Goal: Task Accomplishment & Management: Complete application form

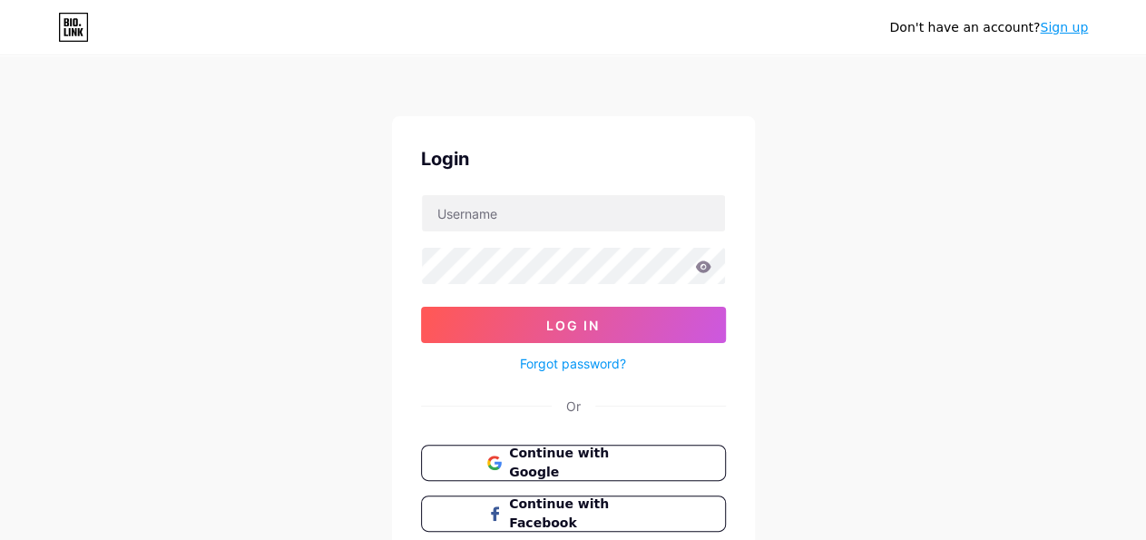
scroll to position [94, 0]
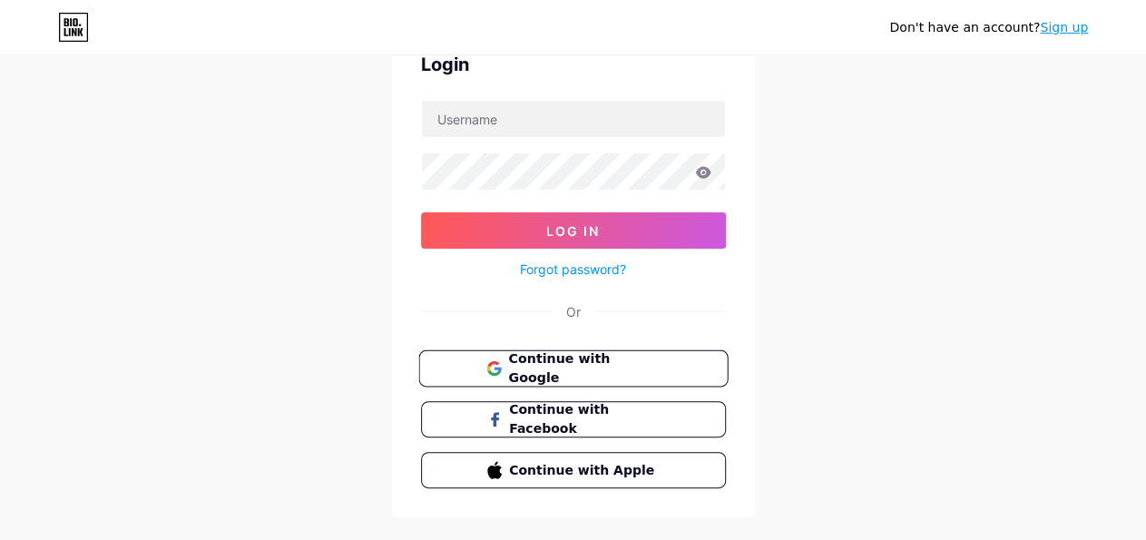
click at [583, 371] on span "Continue with Google" at bounding box center [584, 368] width 152 height 39
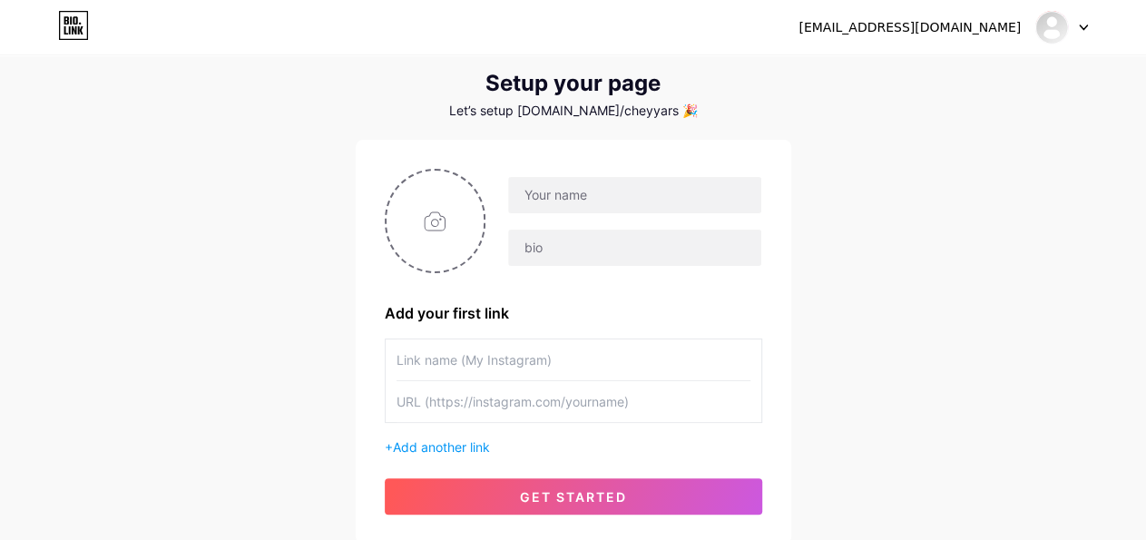
scroll to position [94, 0]
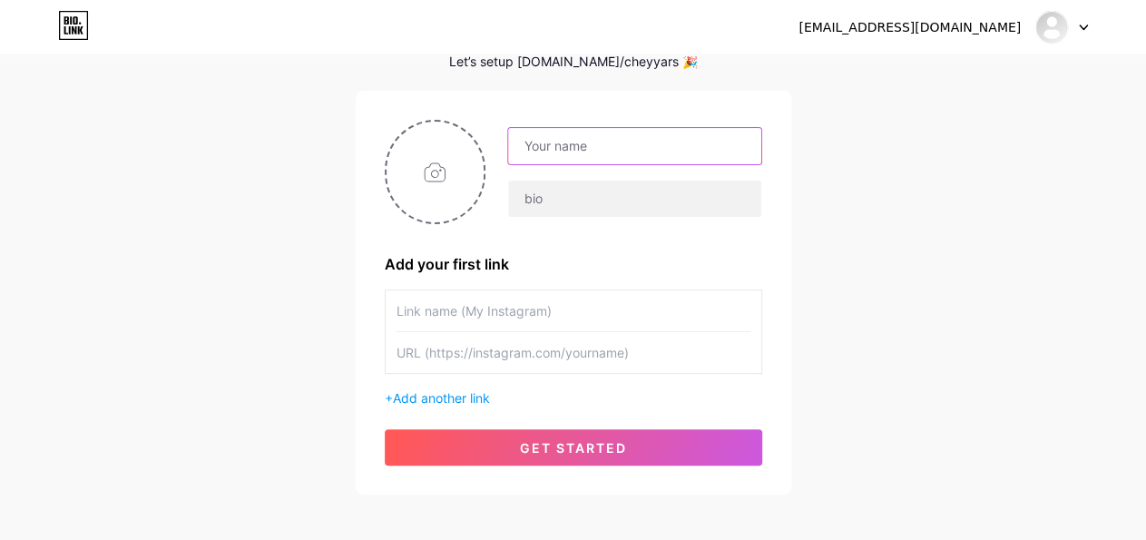
click at [606, 141] on input "text" at bounding box center [634, 146] width 252 height 36
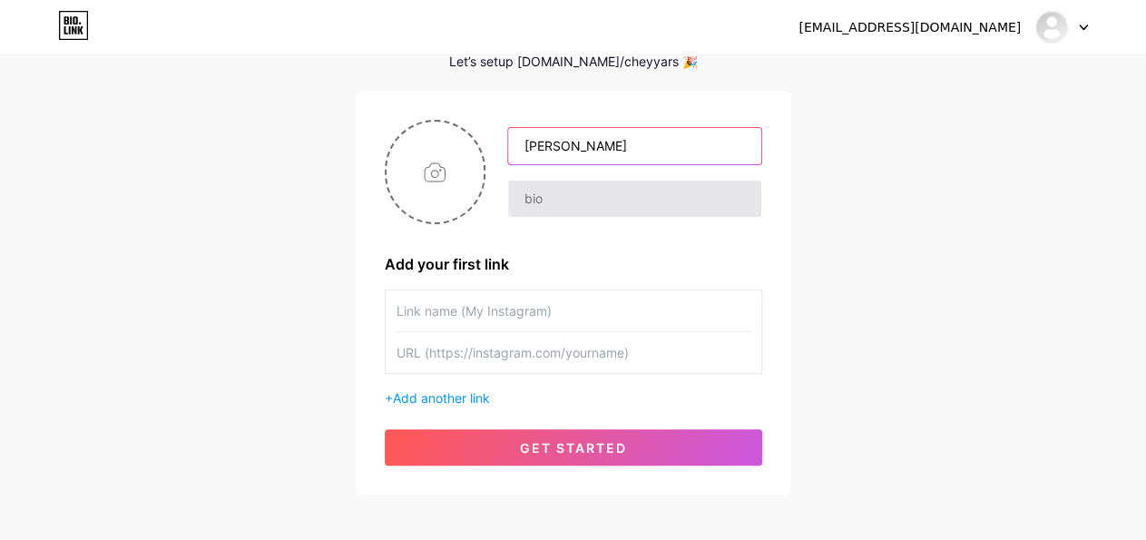
type input "[PERSON_NAME]"
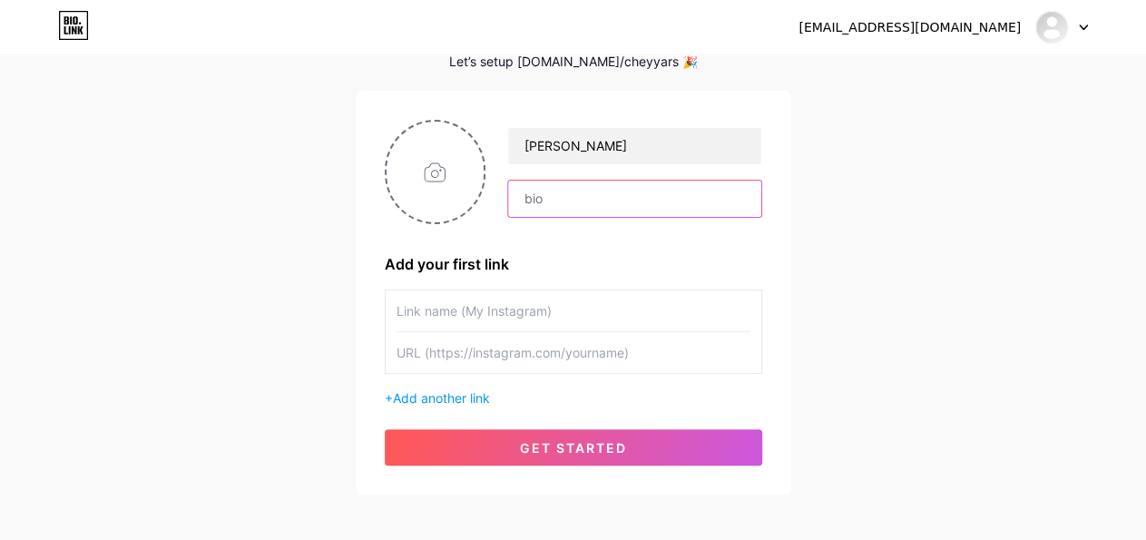
click at [581, 209] on input "text" at bounding box center [634, 199] width 252 height 36
click at [513, 308] on input "text" at bounding box center [574, 310] width 354 height 41
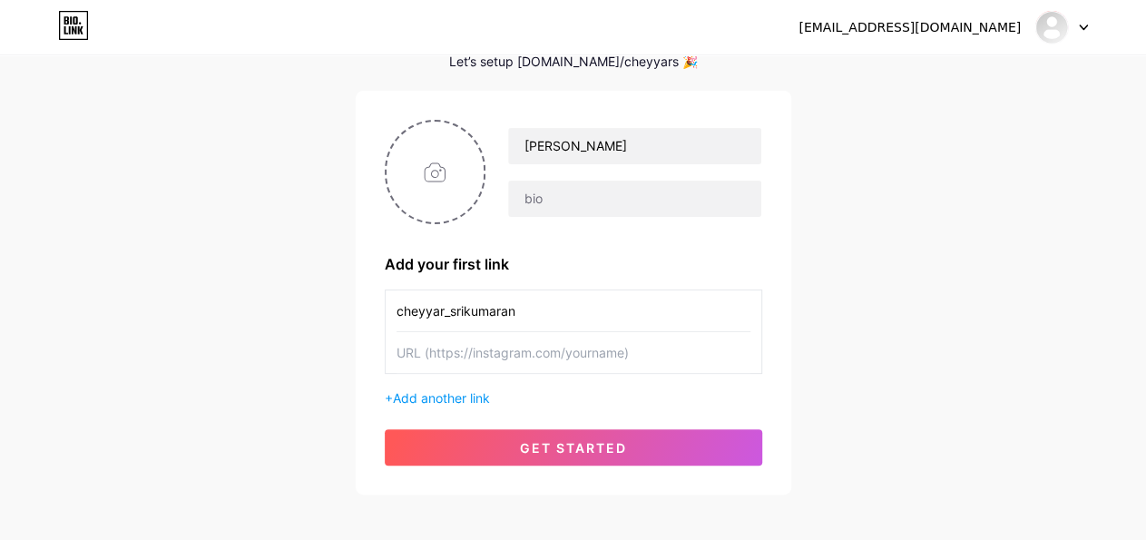
type input "cheyyar_srikumaran"
click at [569, 389] on div "+ Add another link" at bounding box center [574, 397] width 378 height 19
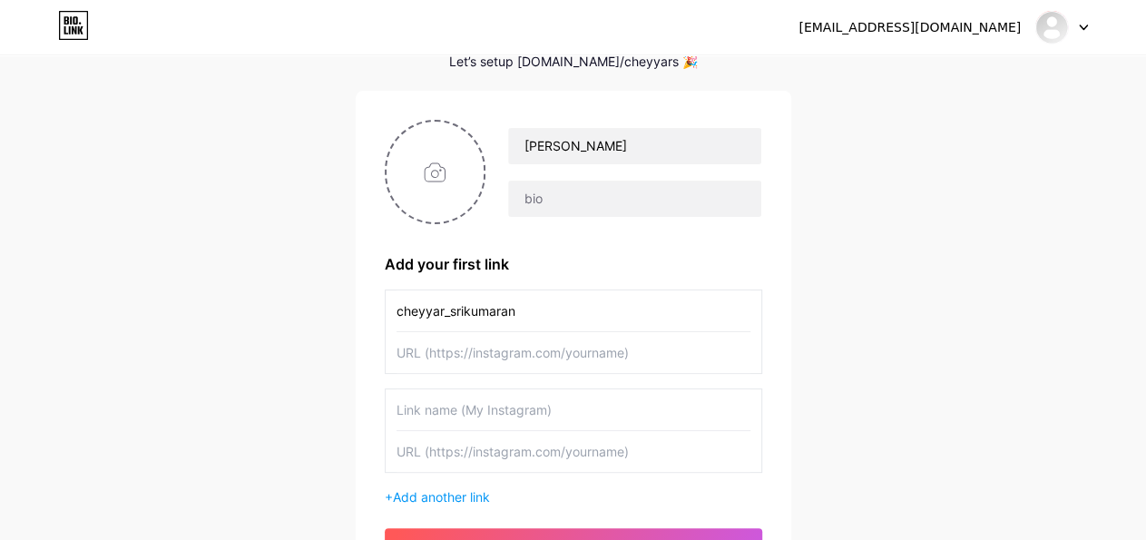
click at [878, 375] on div "[EMAIL_ADDRESS][DOMAIN_NAME] Dashboard Logout Setup your page Let’s setup [DOMA…" at bounding box center [573, 279] width 1146 height 746
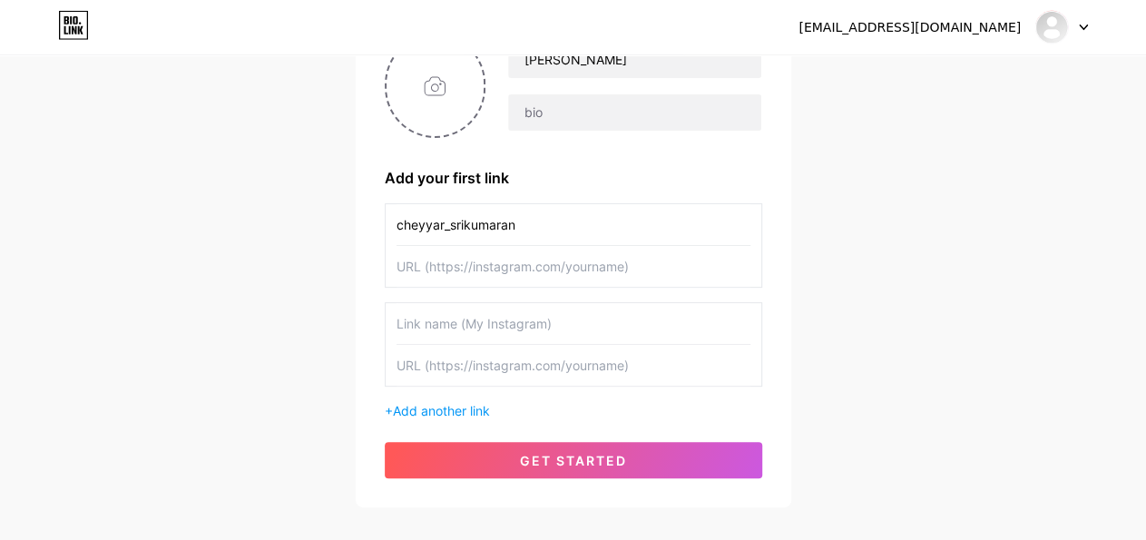
scroll to position [276, 0]
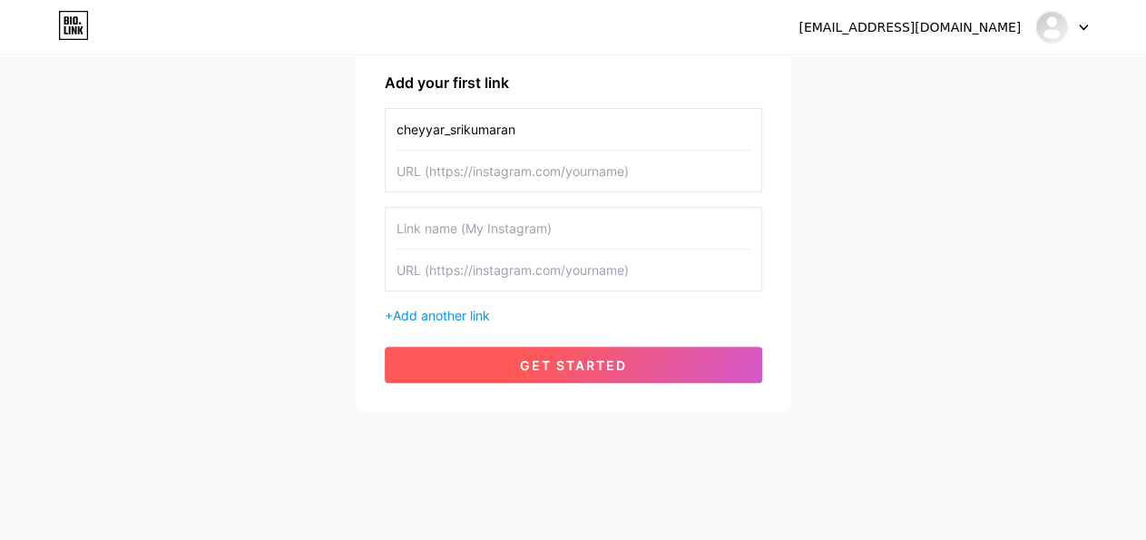
click at [545, 354] on button "get started" at bounding box center [574, 365] width 378 height 36
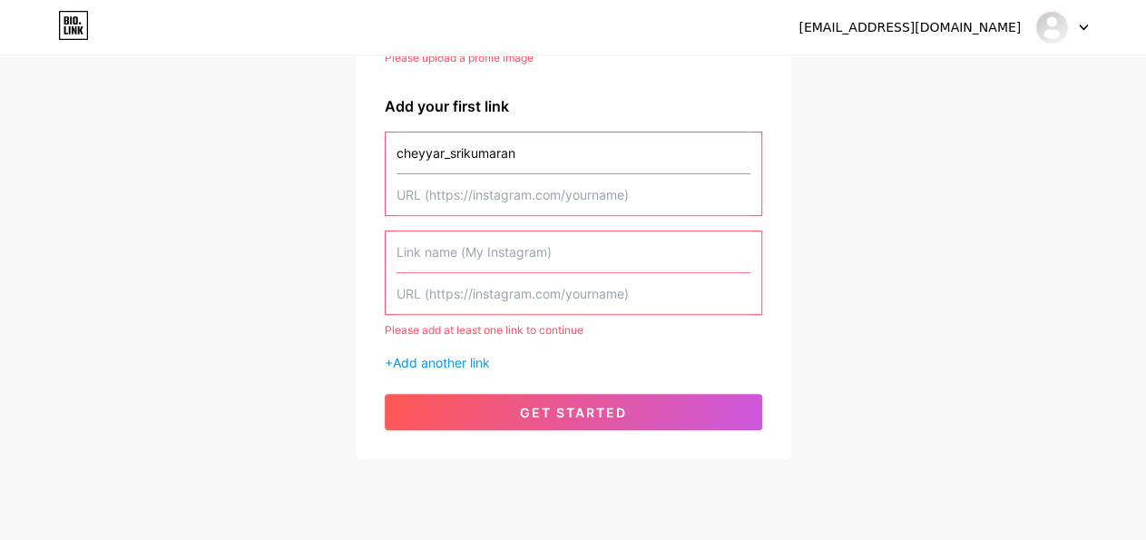
click at [438, 250] on input "text" at bounding box center [574, 251] width 354 height 41
drag, startPoint x: 522, startPoint y: 153, endPoint x: 359, endPoint y: 164, distance: 162.8
click at [397, 164] on input "cheyyar_srikumaran" at bounding box center [574, 153] width 354 height 41
click at [500, 251] on input "text" at bounding box center [574, 251] width 354 height 41
paste input "cheyyar_srikumaran"
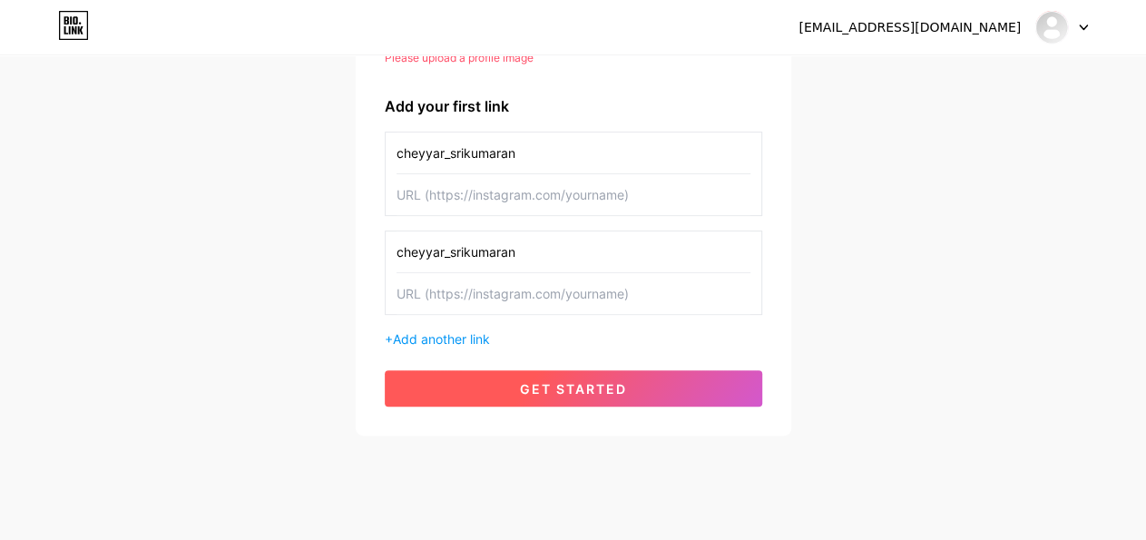
type input "cheyyar_srikumaran"
click at [546, 375] on button "get started" at bounding box center [574, 388] width 378 height 36
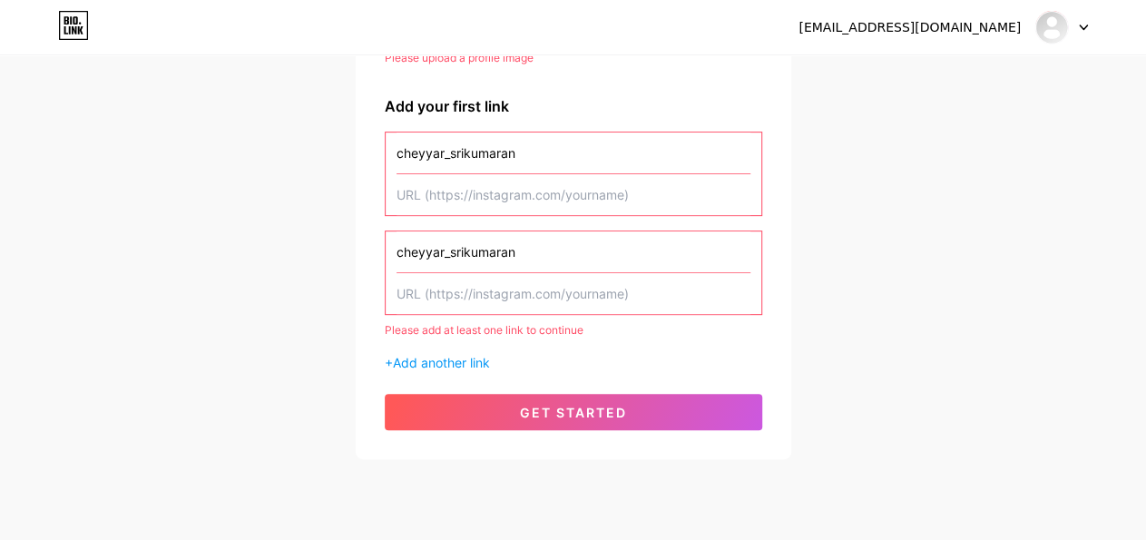
click at [472, 192] on input "text" at bounding box center [574, 194] width 354 height 41
click at [459, 193] on input "text" at bounding box center [574, 194] width 354 height 41
paste input "https://www.instagram.com/cheyyar_srikumaran/"
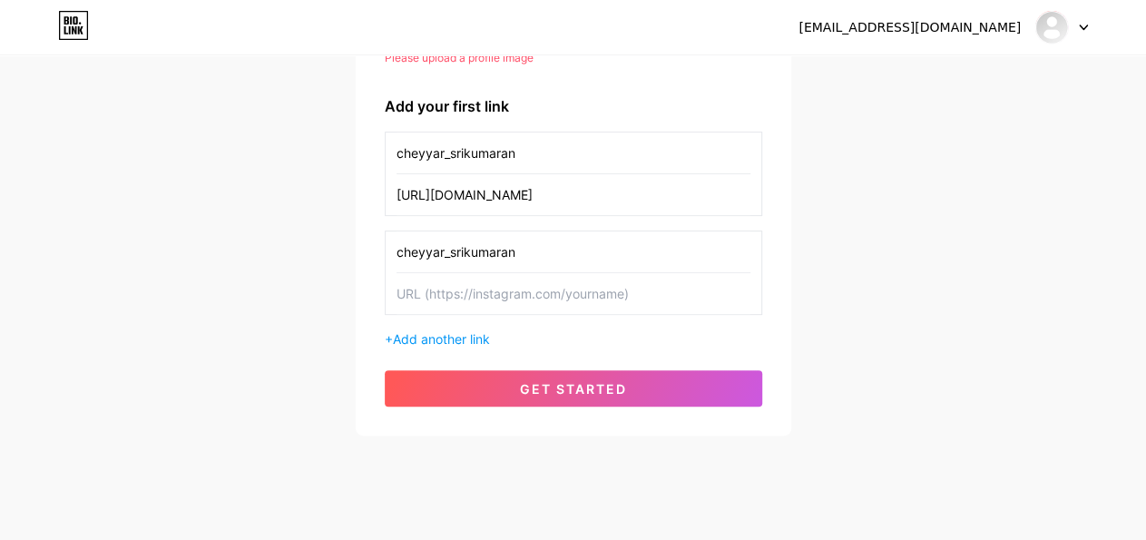
type input "https://www.instagram.com/cheyyar_srikumaran/"
click at [504, 302] on input "text" at bounding box center [574, 293] width 354 height 41
paste input "https://www.instagram.com/cheyyar_srikumaran/"
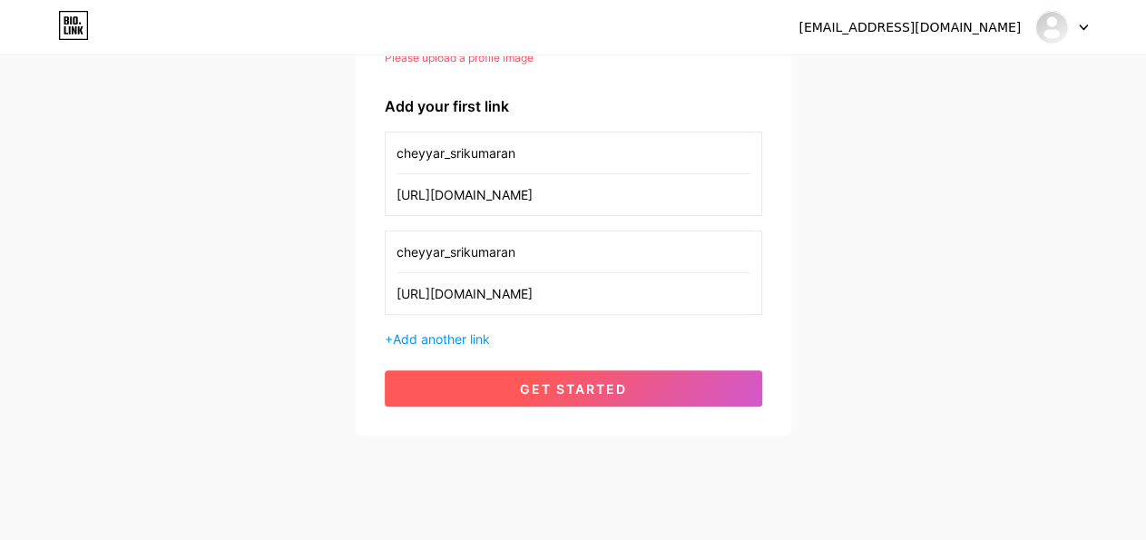
type input "https://www.instagram.com/cheyyar_srikumaran/"
click at [508, 393] on button "get started" at bounding box center [574, 388] width 378 height 36
click at [569, 385] on span "get started" at bounding box center [573, 388] width 107 height 15
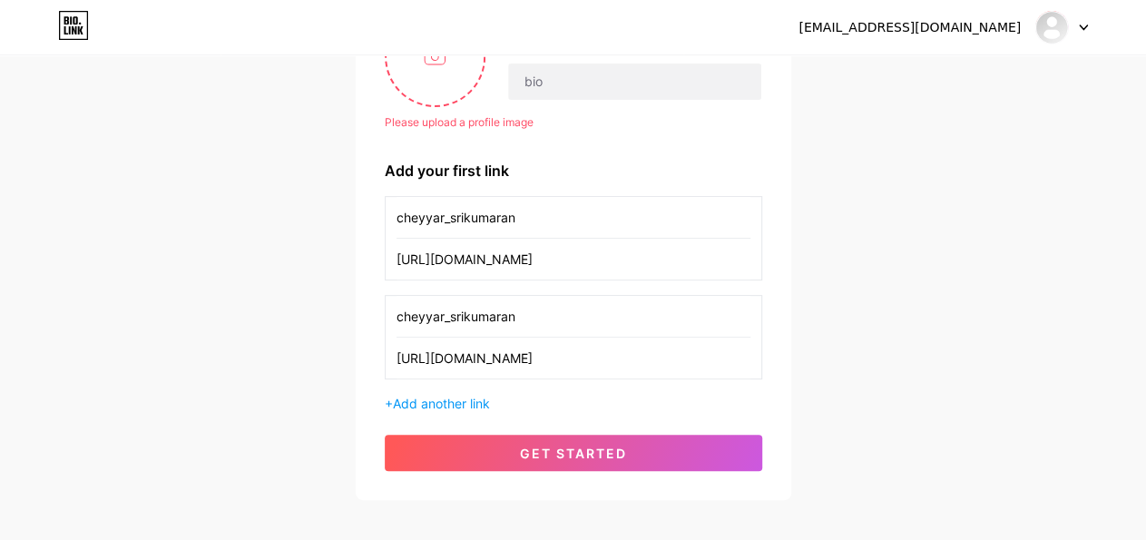
scroll to position [300, 0]
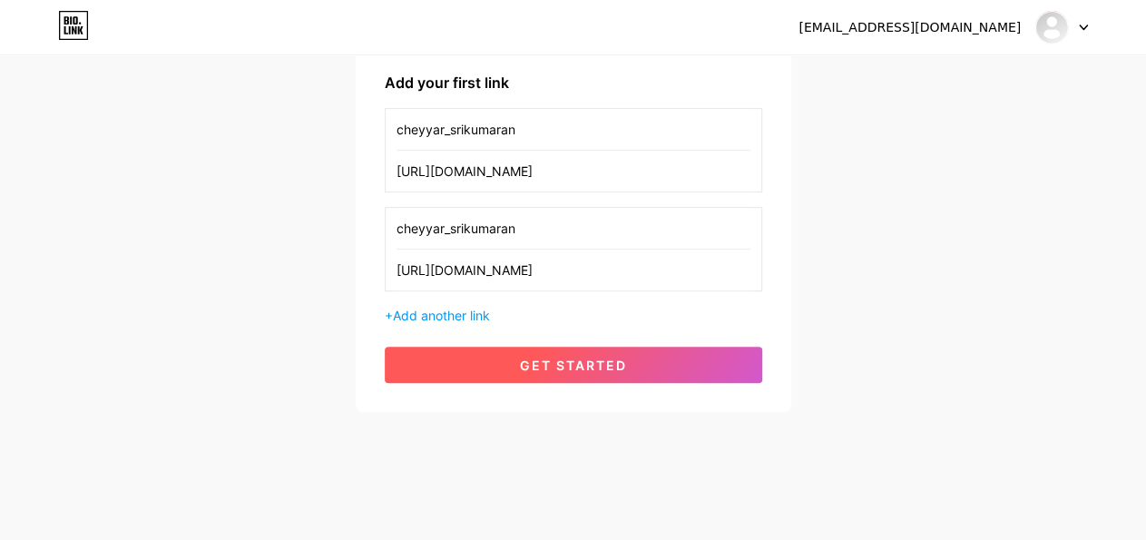
click at [552, 365] on span "get started" at bounding box center [573, 365] width 107 height 15
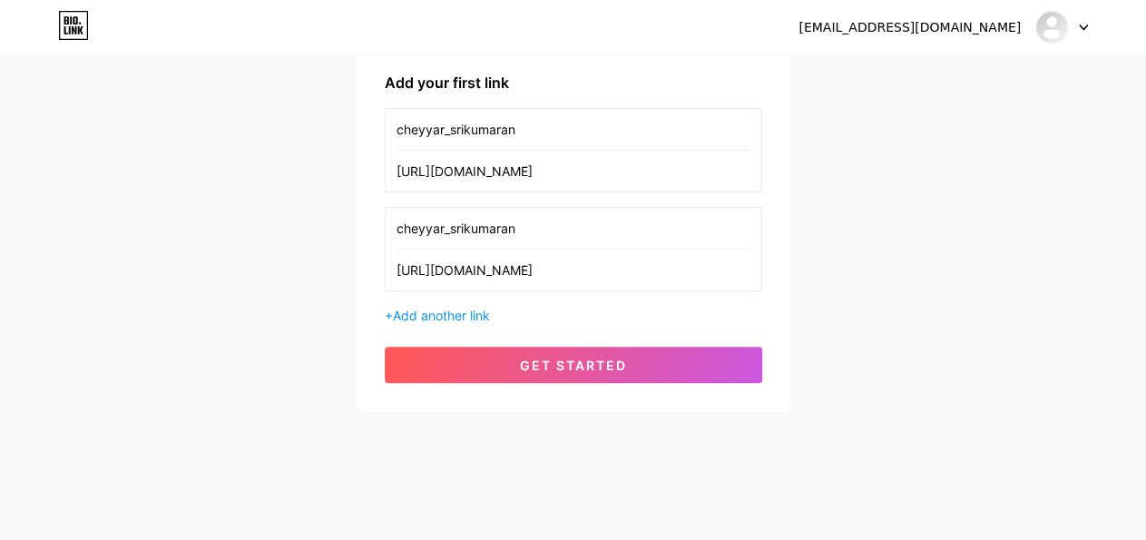
click at [543, 228] on input "cheyyar_srikumaran" at bounding box center [574, 228] width 354 height 41
type input "c"
click at [702, 273] on input "https://www.instagram.com/cheyyar_srikumaran/" at bounding box center [574, 270] width 354 height 41
type input "h"
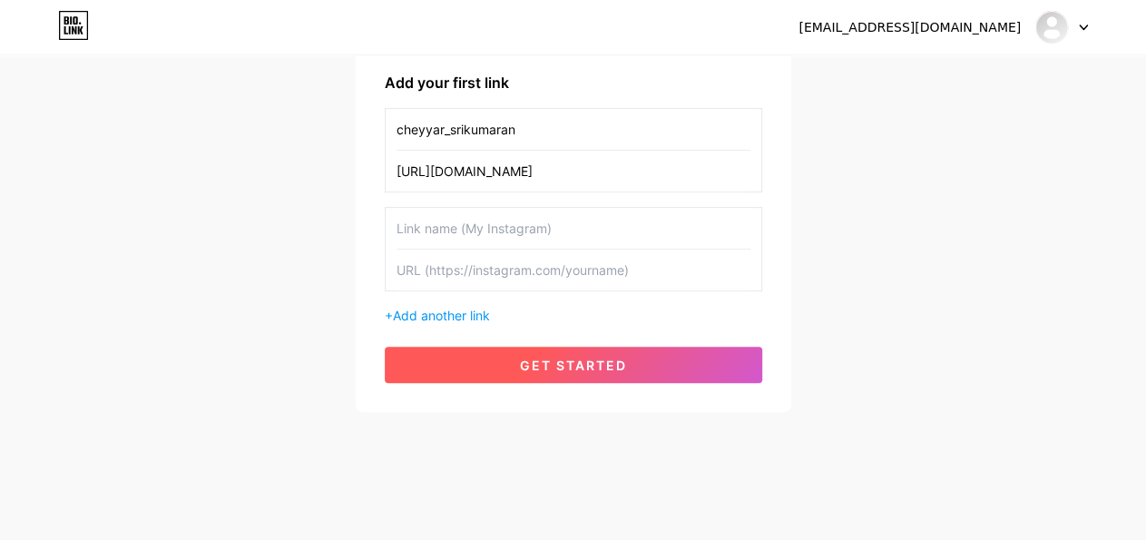
click at [575, 360] on span "get started" at bounding box center [573, 365] width 107 height 15
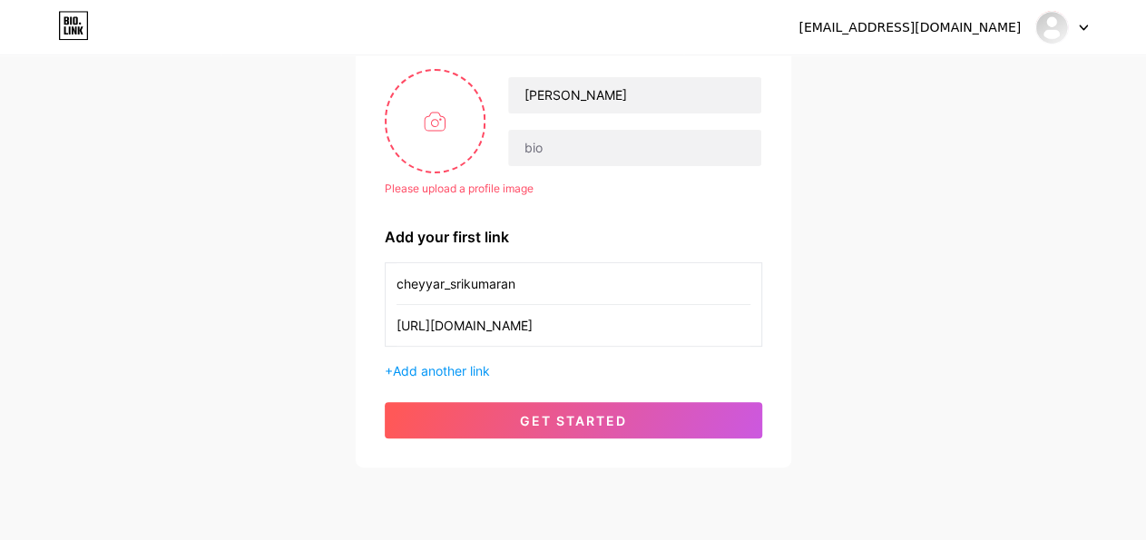
scroll to position [107, 0]
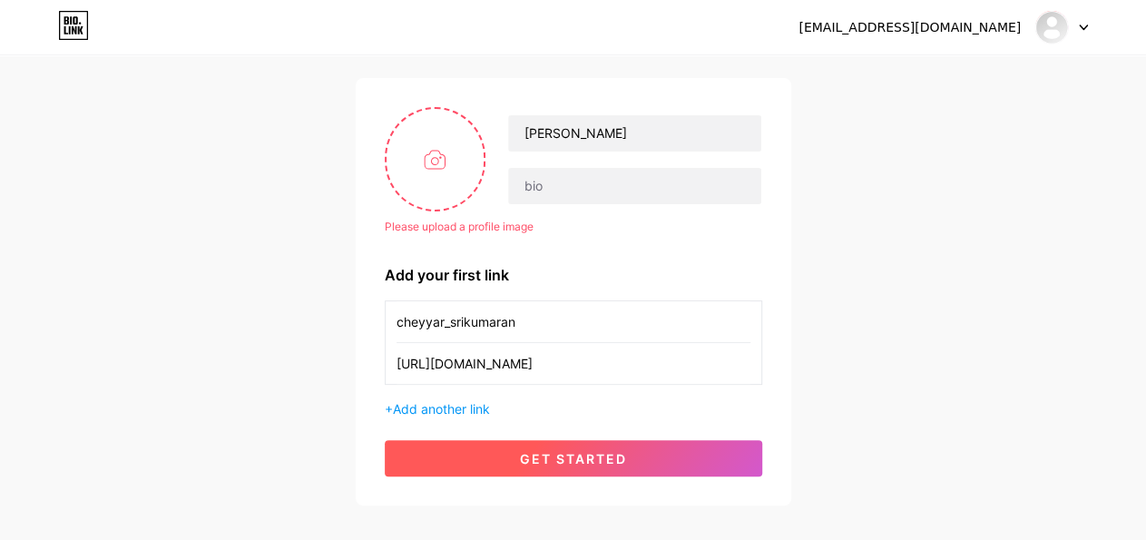
click at [527, 453] on span "get started" at bounding box center [573, 458] width 107 height 15
click at [573, 455] on span "get started" at bounding box center [573, 458] width 107 height 15
click at [544, 442] on button "get started" at bounding box center [574, 458] width 378 height 36
click at [574, 462] on span "get started" at bounding box center [573, 458] width 107 height 15
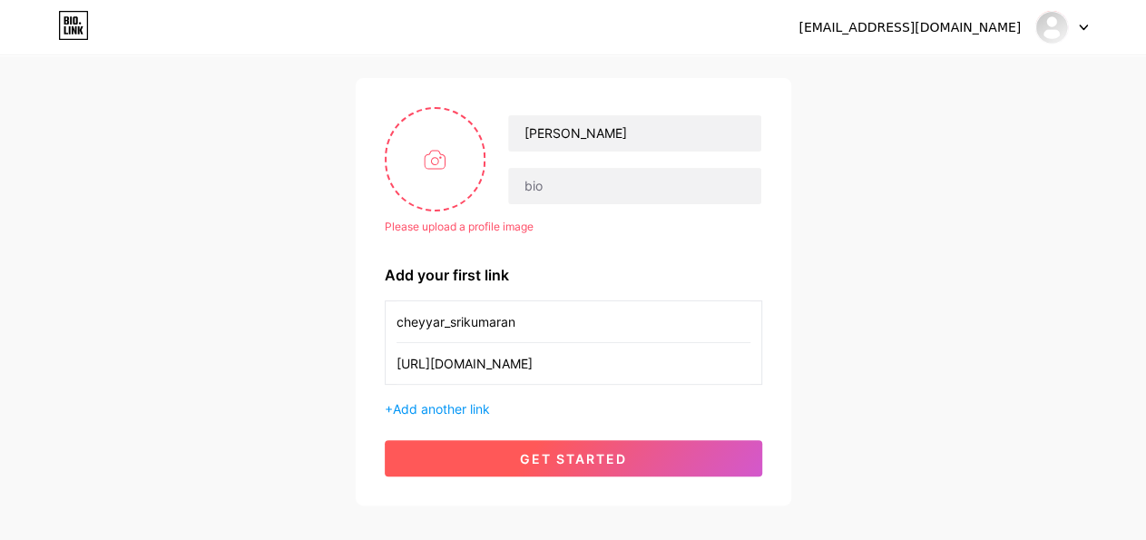
click at [574, 462] on span "get started" at bounding box center [573, 458] width 107 height 15
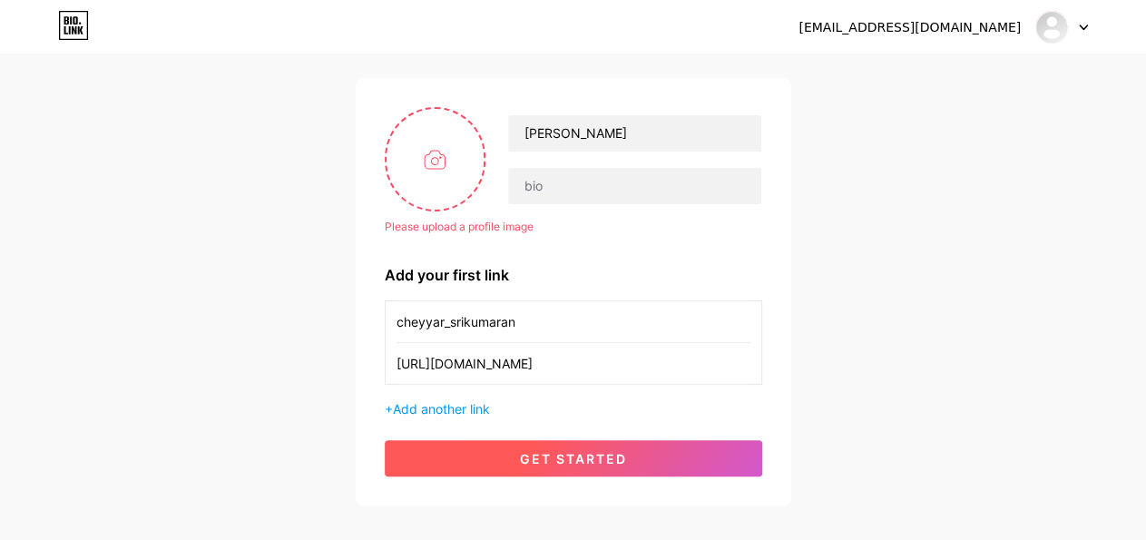
click at [560, 457] on span "get started" at bounding box center [573, 458] width 107 height 15
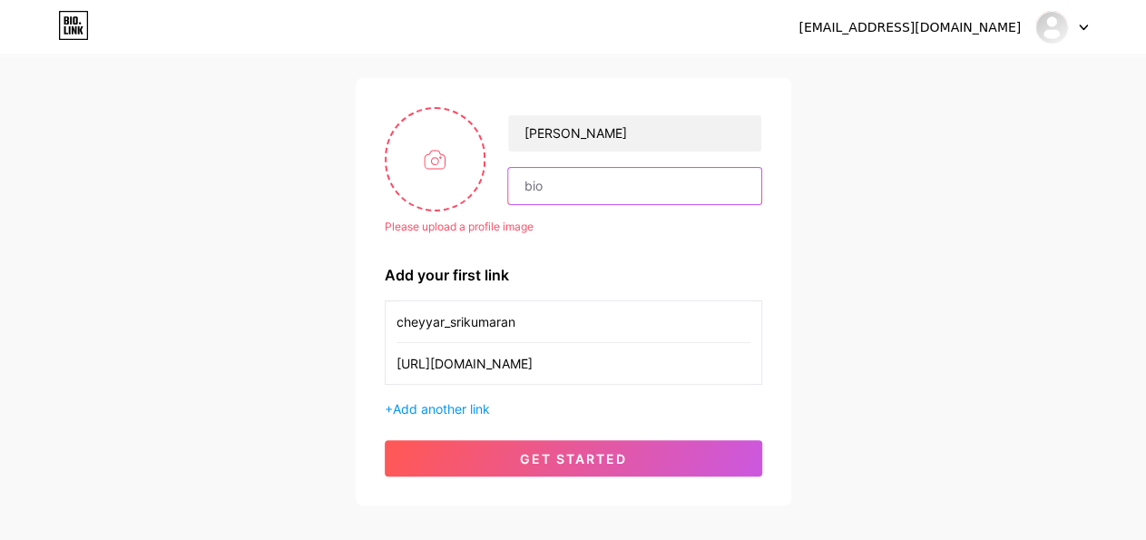
click at [585, 188] on input "text" at bounding box center [634, 186] width 252 height 36
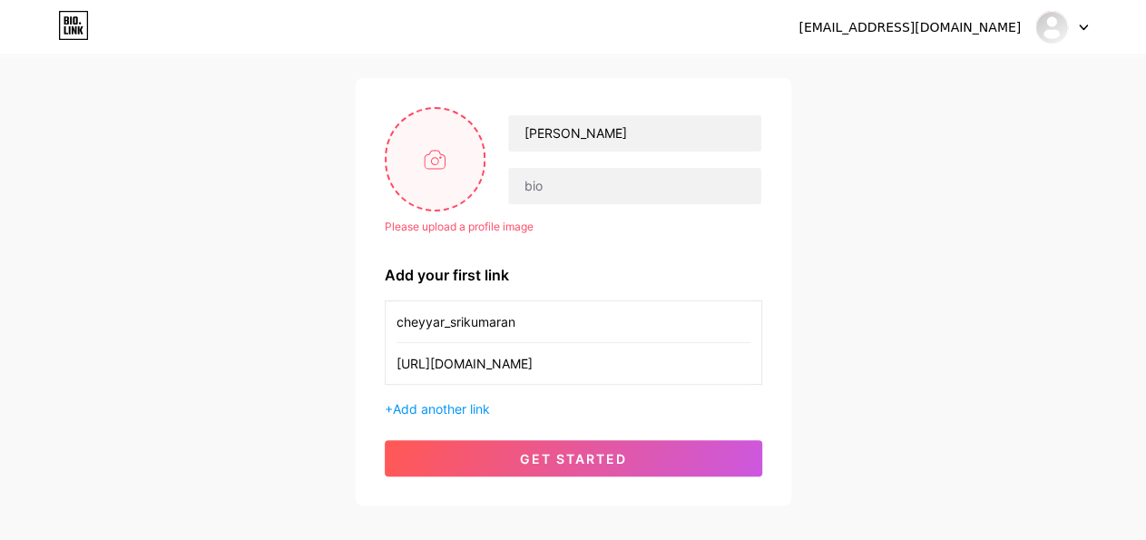
click at [438, 157] on input "file" at bounding box center [436, 159] width 98 height 101
type input "C:\fakepath\Logo Final_page-0004_Original.jpeg"
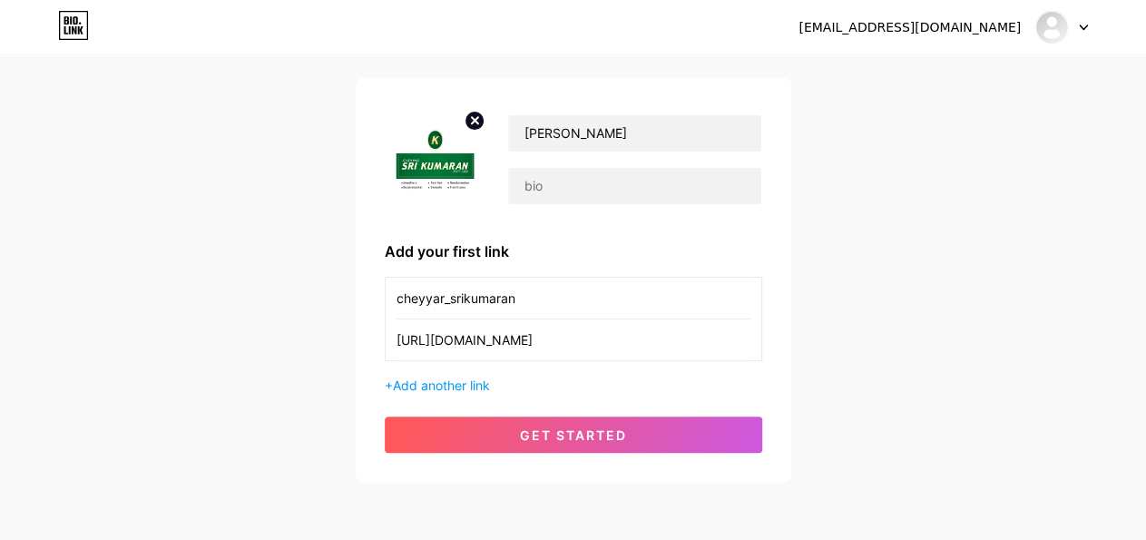
click at [475, 117] on circle at bounding box center [475, 121] width 20 height 20
click at [440, 152] on input "file" at bounding box center [436, 159] width 98 height 101
type input "C:\fakepath\Logo Final_page-0004_Original.jpeg"
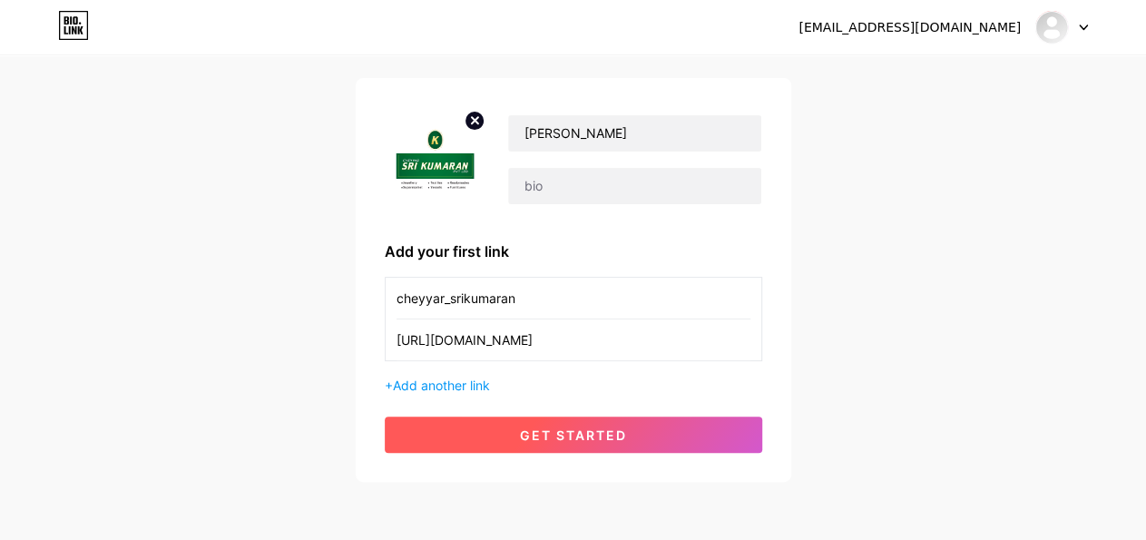
click at [558, 446] on button "get started" at bounding box center [574, 435] width 378 height 36
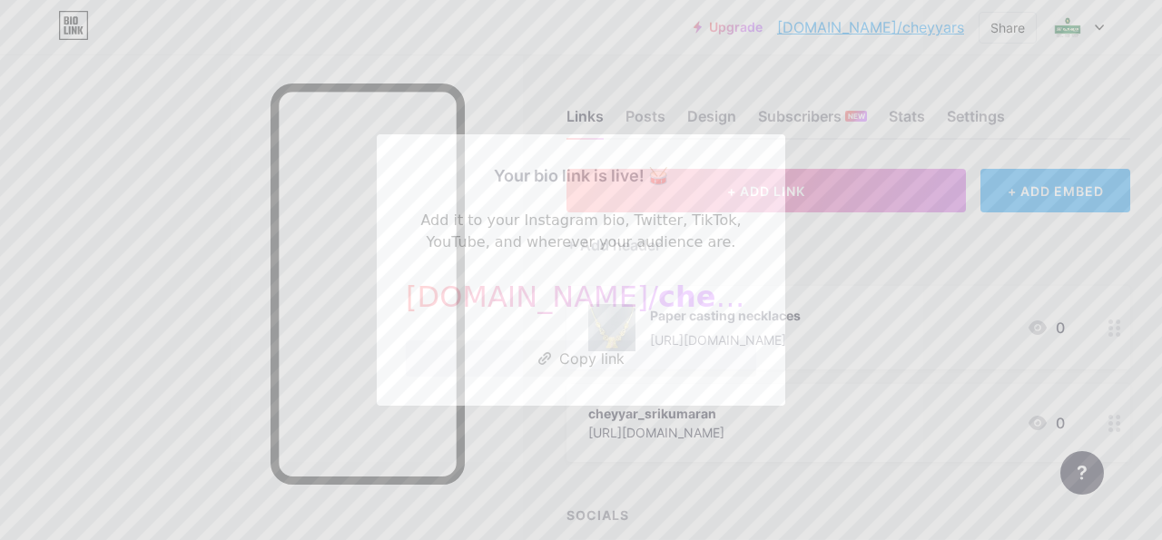
click at [863, 270] on div at bounding box center [581, 270] width 1162 height 540
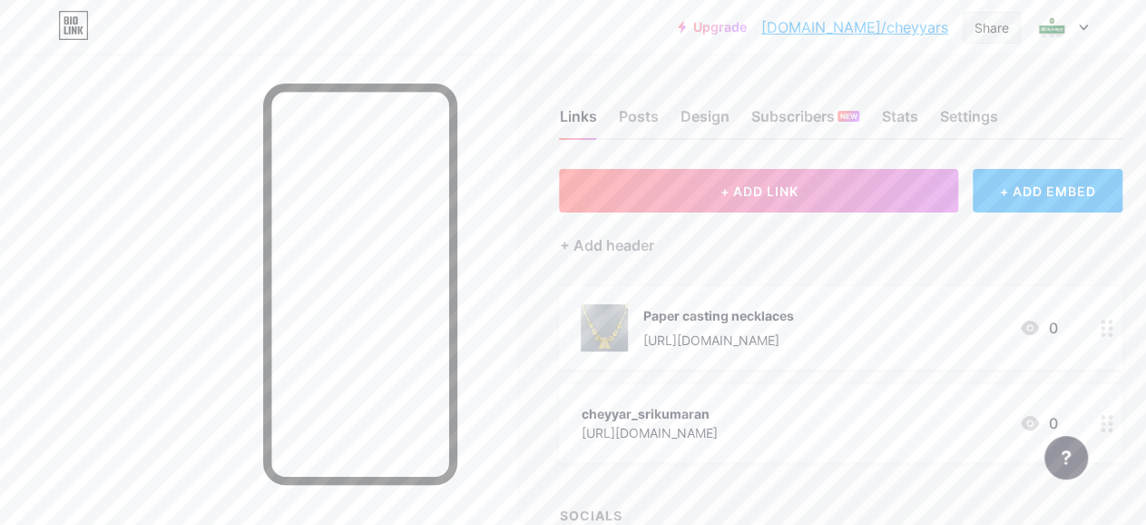
click at [988, 24] on div "Share" at bounding box center [992, 27] width 34 height 19
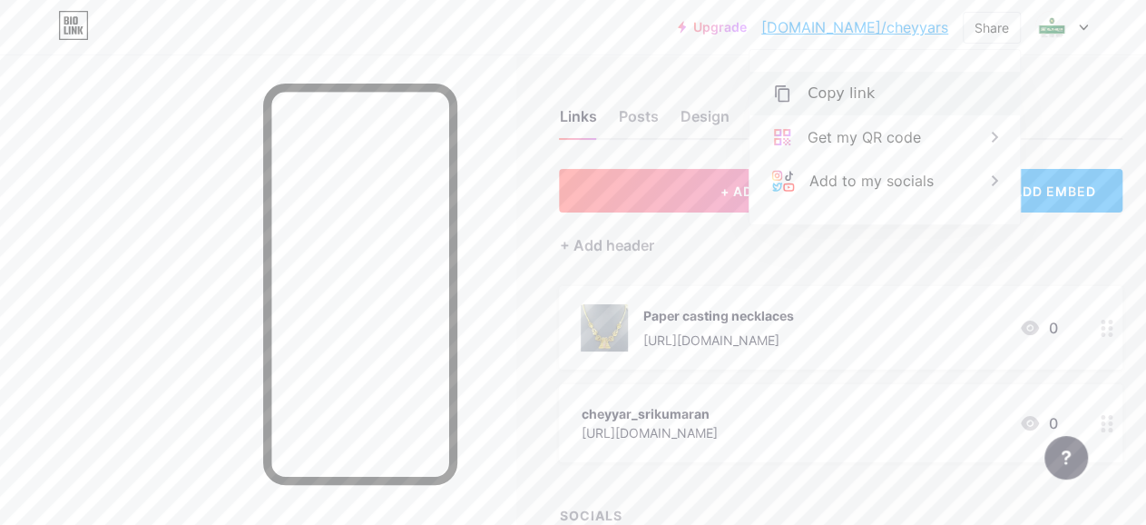
click at [843, 95] on div "Copy link" at bounding box center [841, 94] width 67 height 22
click at [1041, 261] on div "+ ADD LINK + ADD EMBED + Add header Paper casting necklaces https://cheyyarsrik…" at bounding box center [841, 376] width 564 height 414
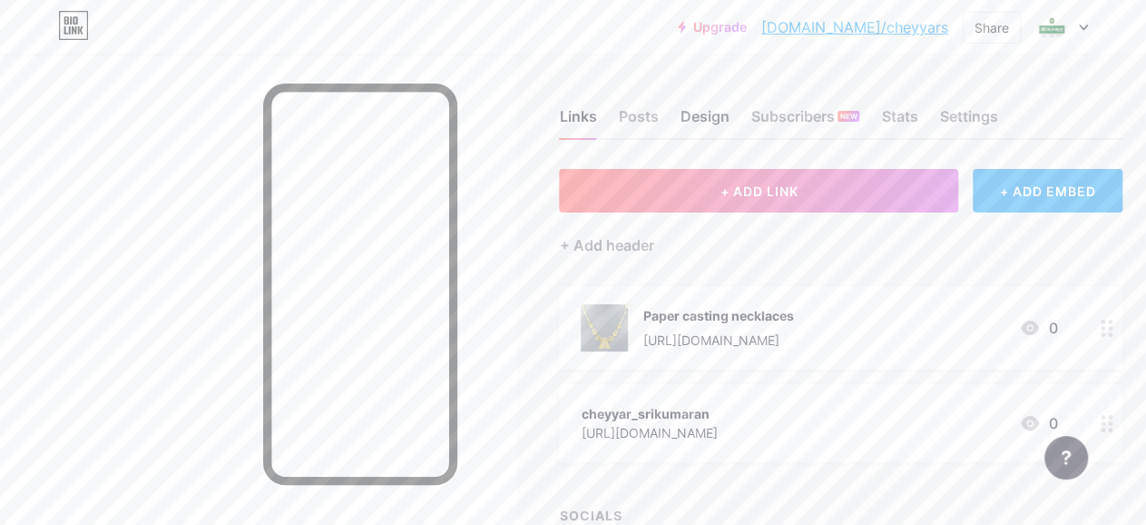
click at [709, 116] on div "Design" at bounding box center [704, 121] width 49 height 33
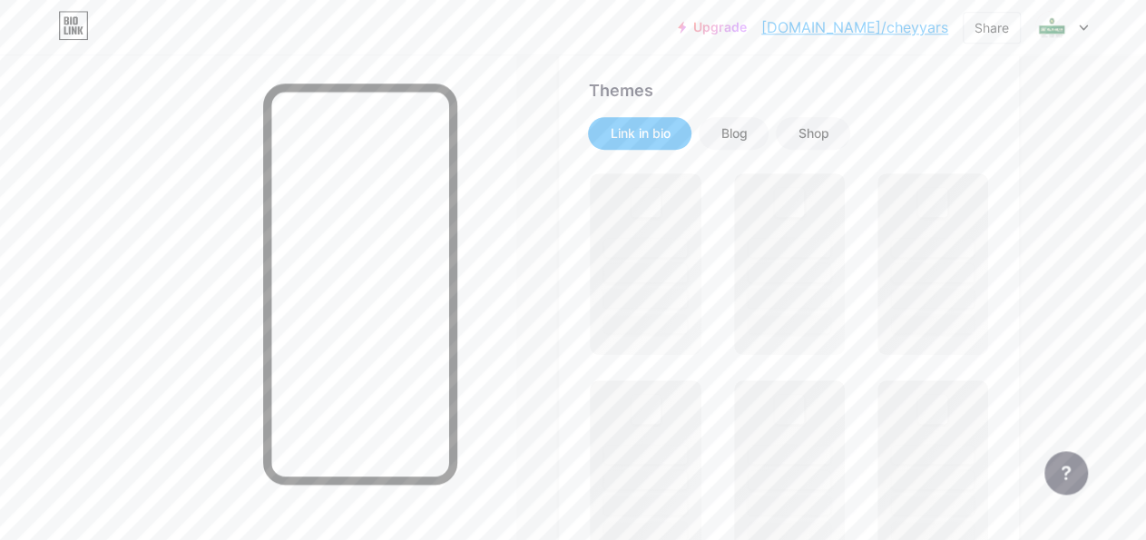
scroll to position [378, 0]
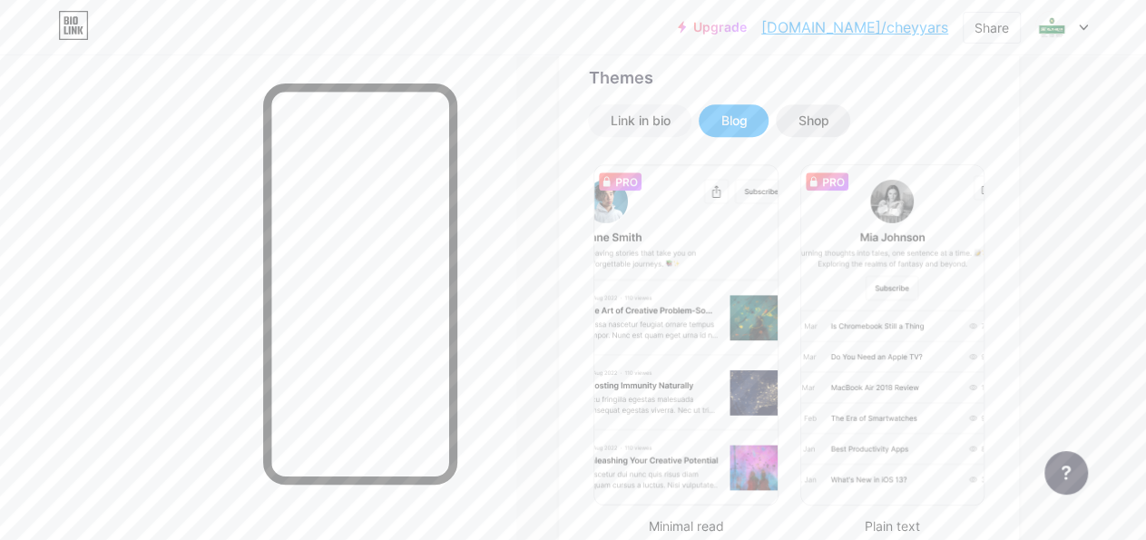
click at [829, 123] on div "Shop" at bounding box center [813, 121] width 31 height 18
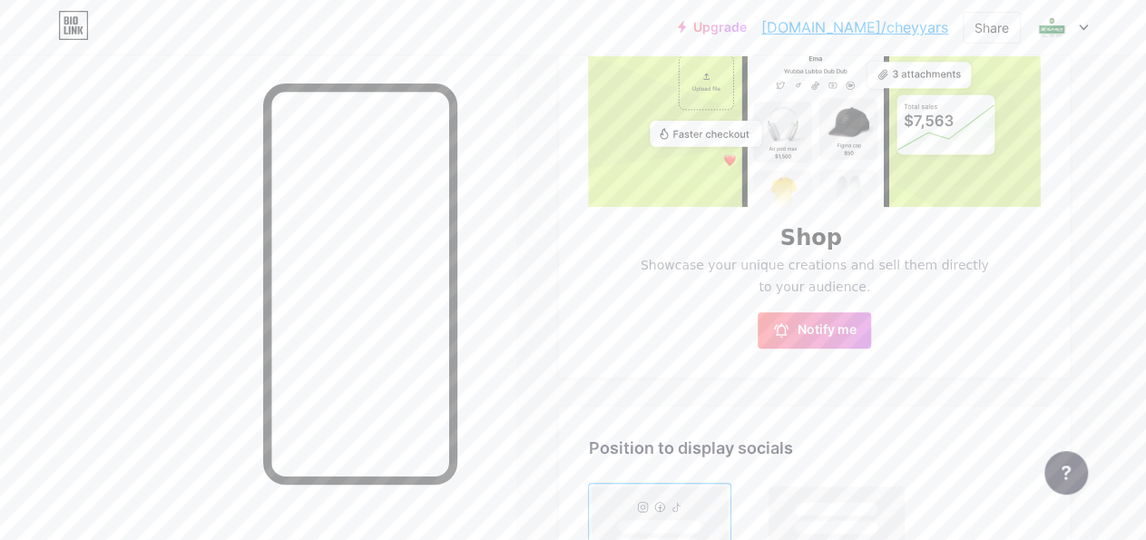
scroll to position [189, 0]
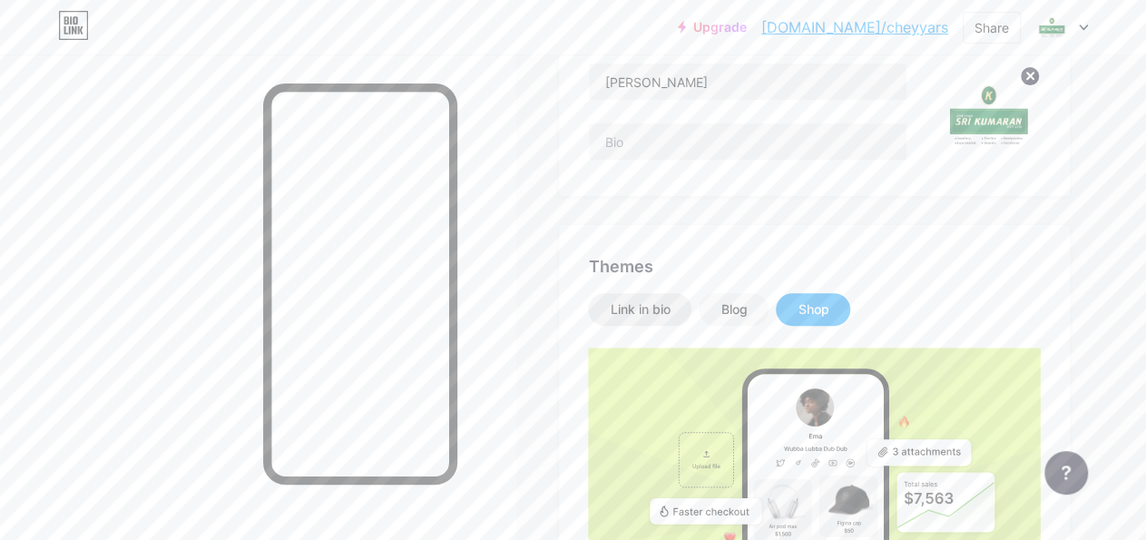
click at [651, 310] on div "Link in bio" at bounding box center [640, 309] width 60 height 18
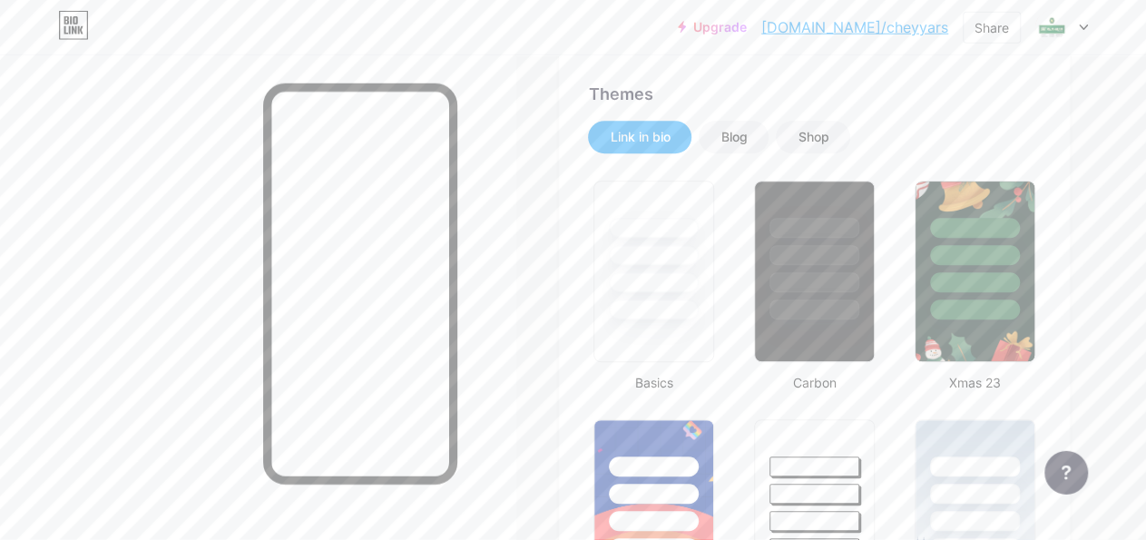
scroll to position [378, 0]
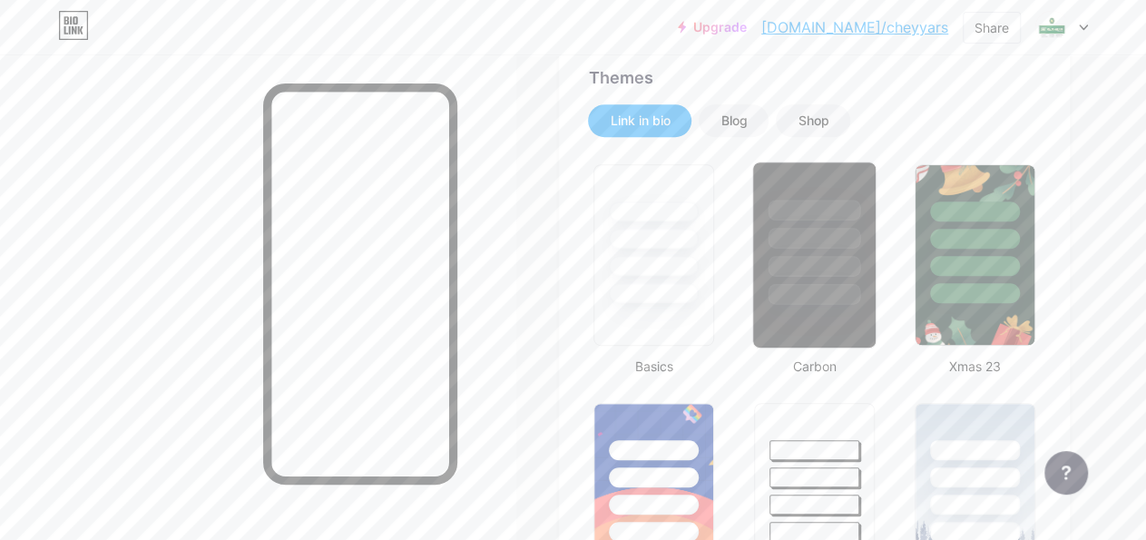
click at [813, 250] on div at bounding box center [814, 233] width 123 height 143
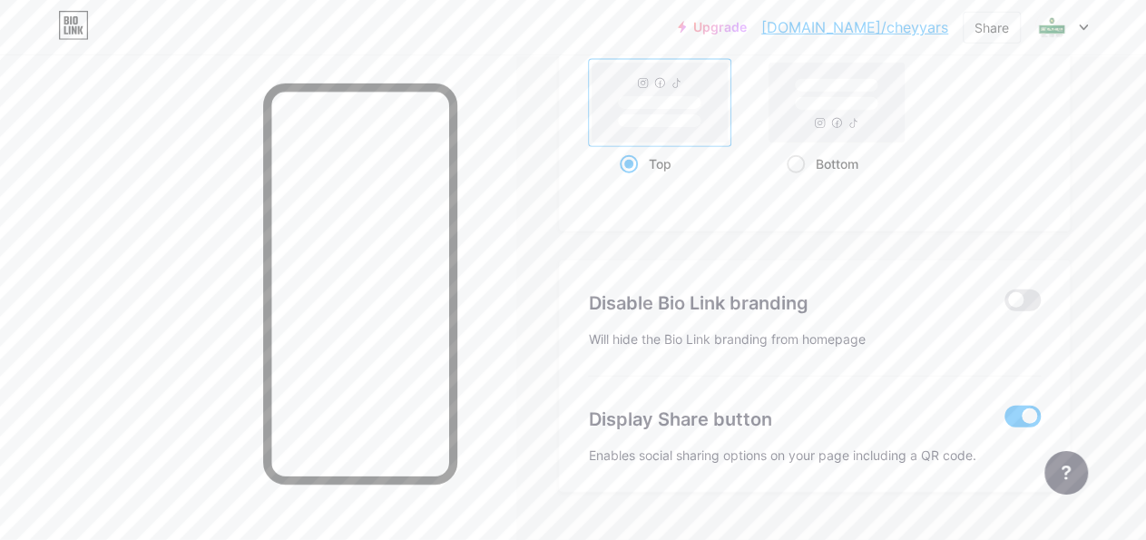
scroll to position [2542, 0]
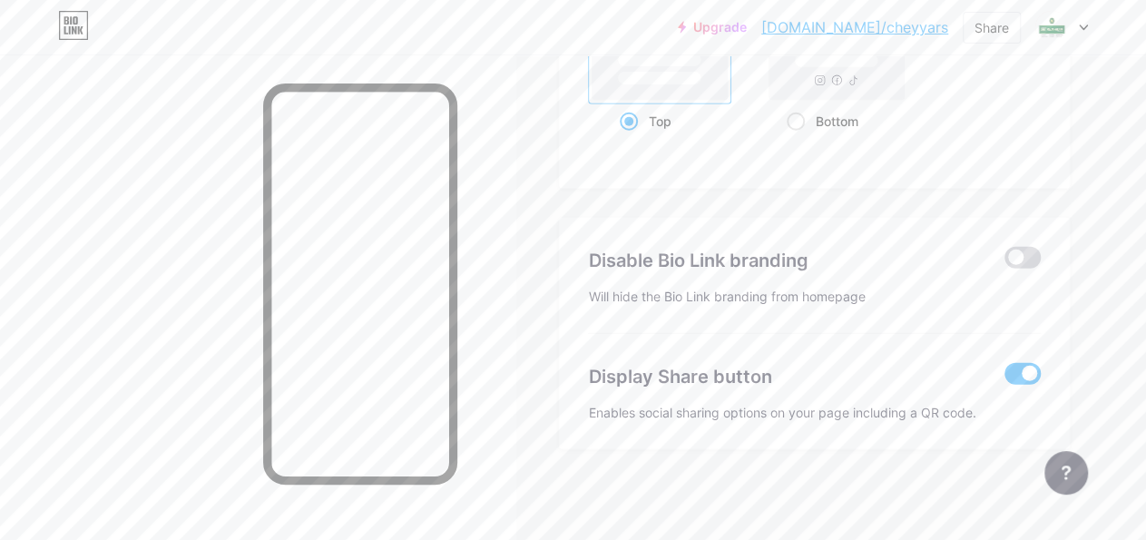
click at [1017, 261] on span at bounding box center [1023, 258] width 36 height 22
click at [1005, 262] on input "checkbox" at bounding box center [1005, 262] width 0 height 0
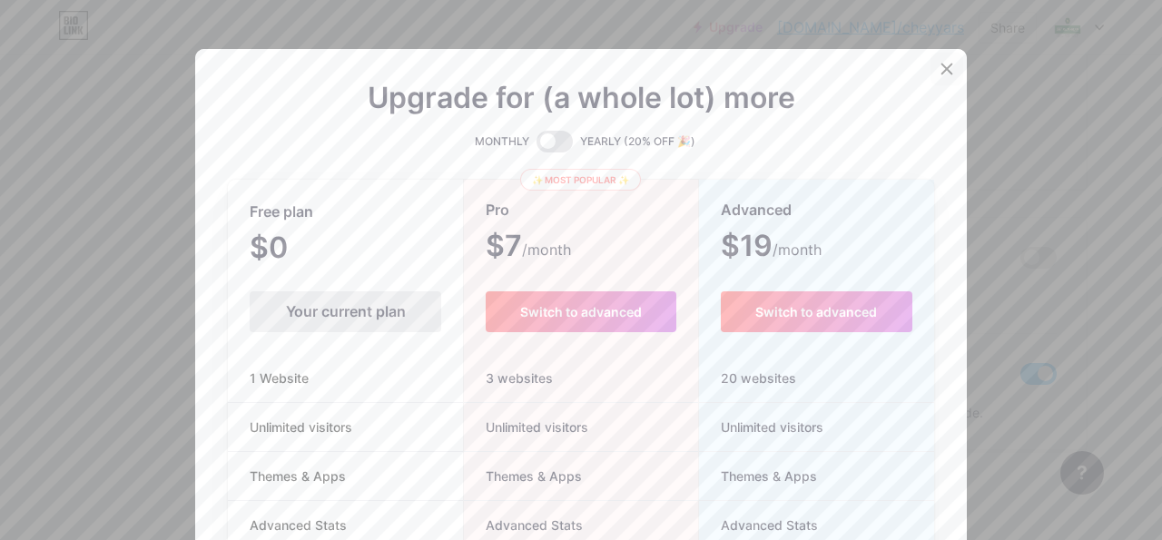
click at [945, 73] on icon at bounding box center [946, 69] width 15 height 15
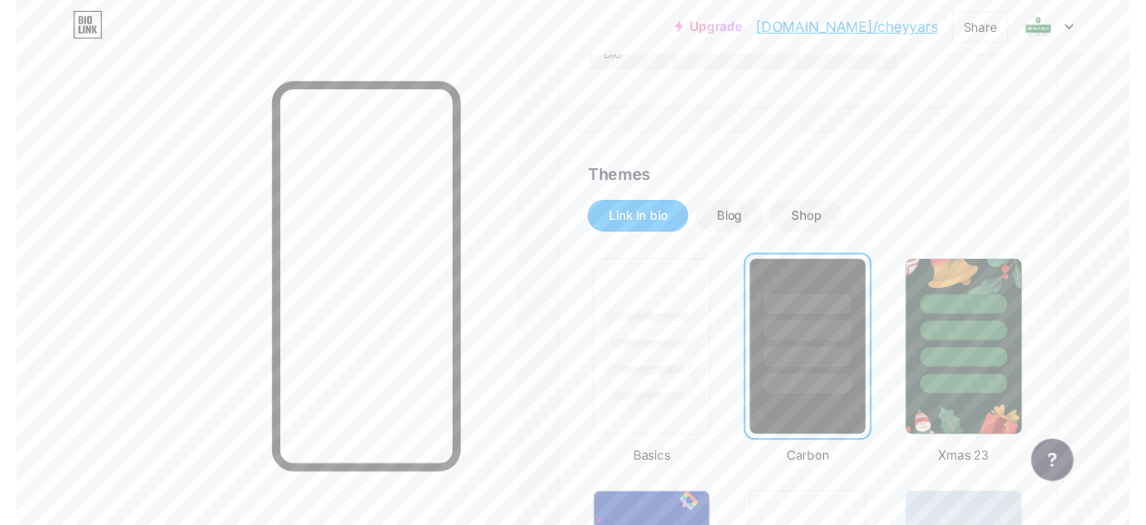
scroll to position [0, 0]
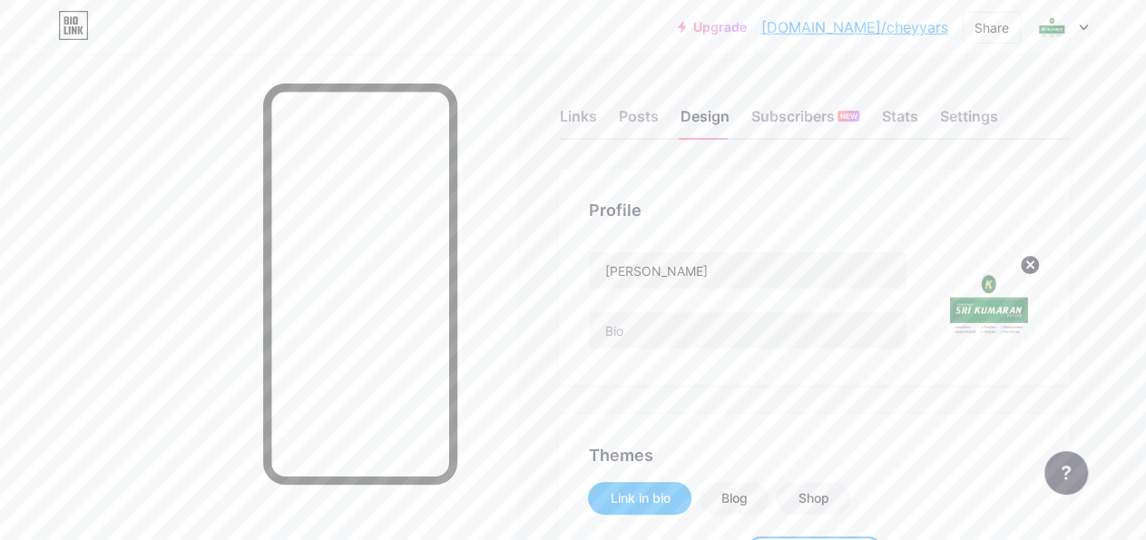
click at [1081, 28] on icon at bounding box center [1083, 28] width 9 height 6
click at [983, 38] on div "Share" at bounding box center [992, 28] width 58 height 32
click at [868, 90] on div "Copy link" at bounding box center [885, 94] width 270 height 44
click at [582, 119] on div "Links" at bounding box center [577, 121] width 37 height 33
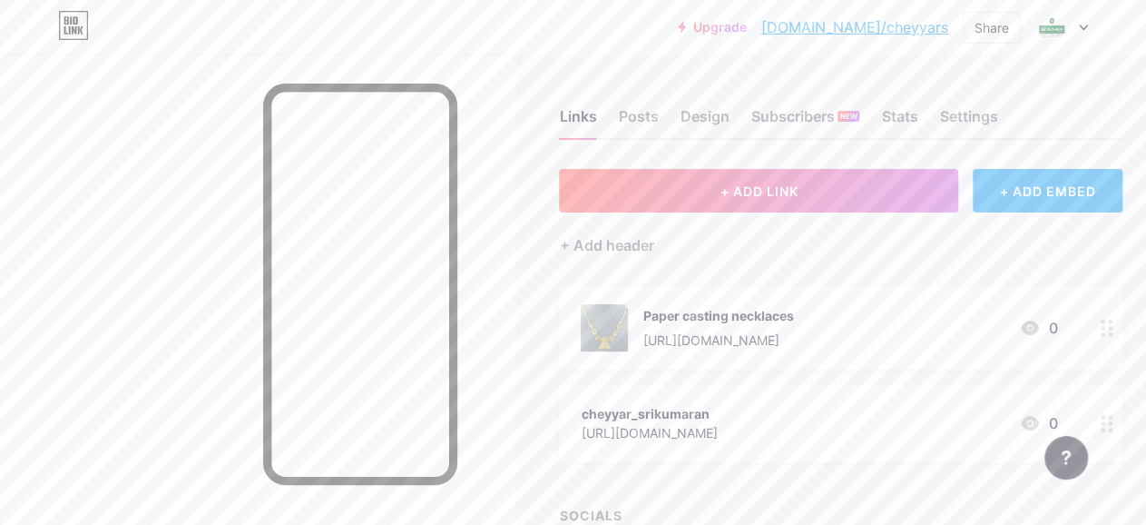
click at [1113, 330] on icon at bounding box center [1107, 328] width 13 height 17
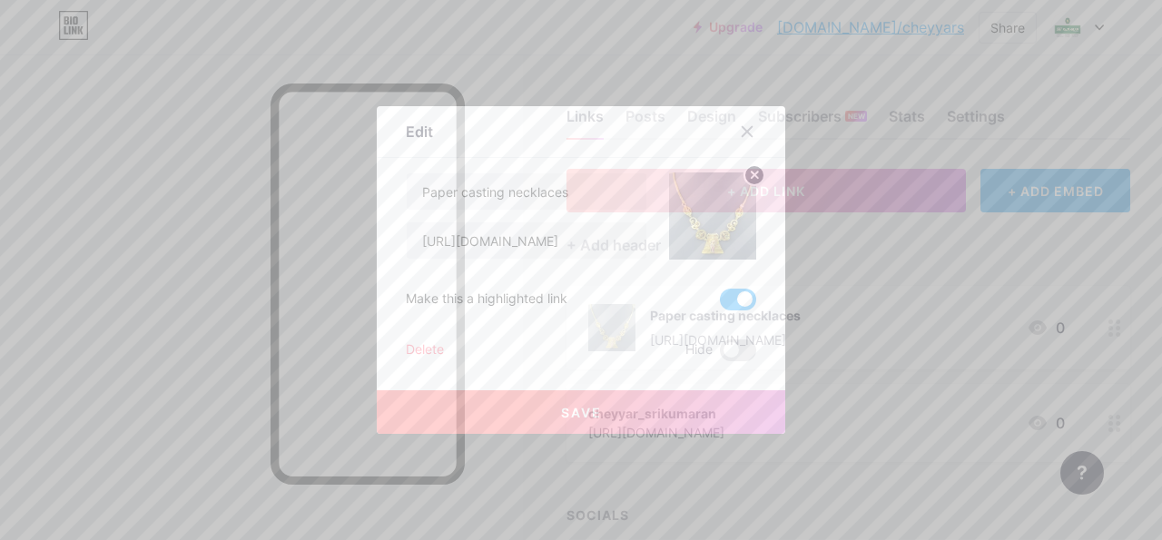
click at [567, 406] on span "Save" at bounding box center [581, 412] width 41 height 15
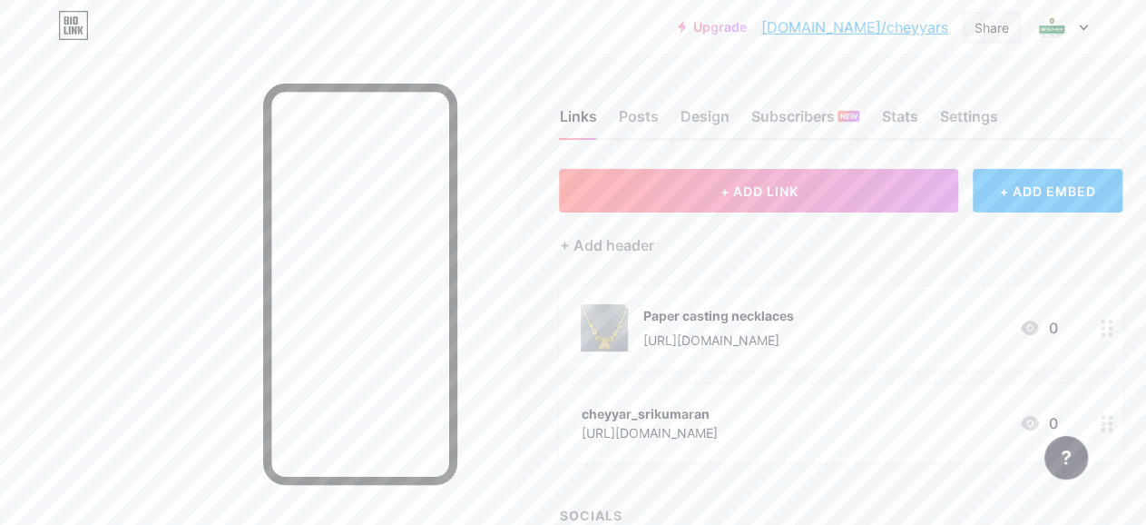
click at [979, 26] on div "Share" at bounding box center [992, 27] width 34 height 19
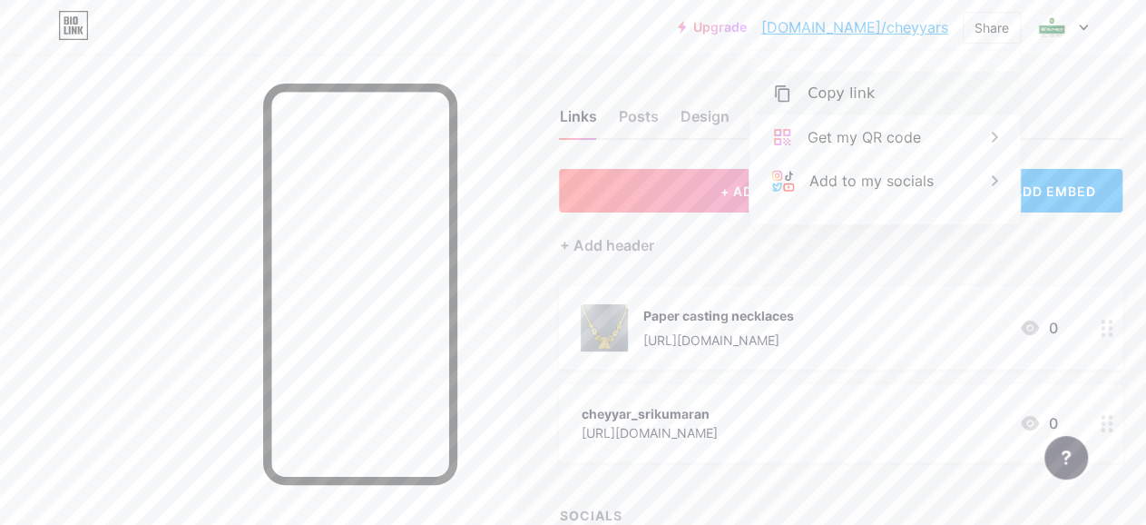
click at [814, 101] on div "Copy link" at bounding box center [841, 94] width 67 height 22
